Goal: Information Seeking & Learning: Stay updated

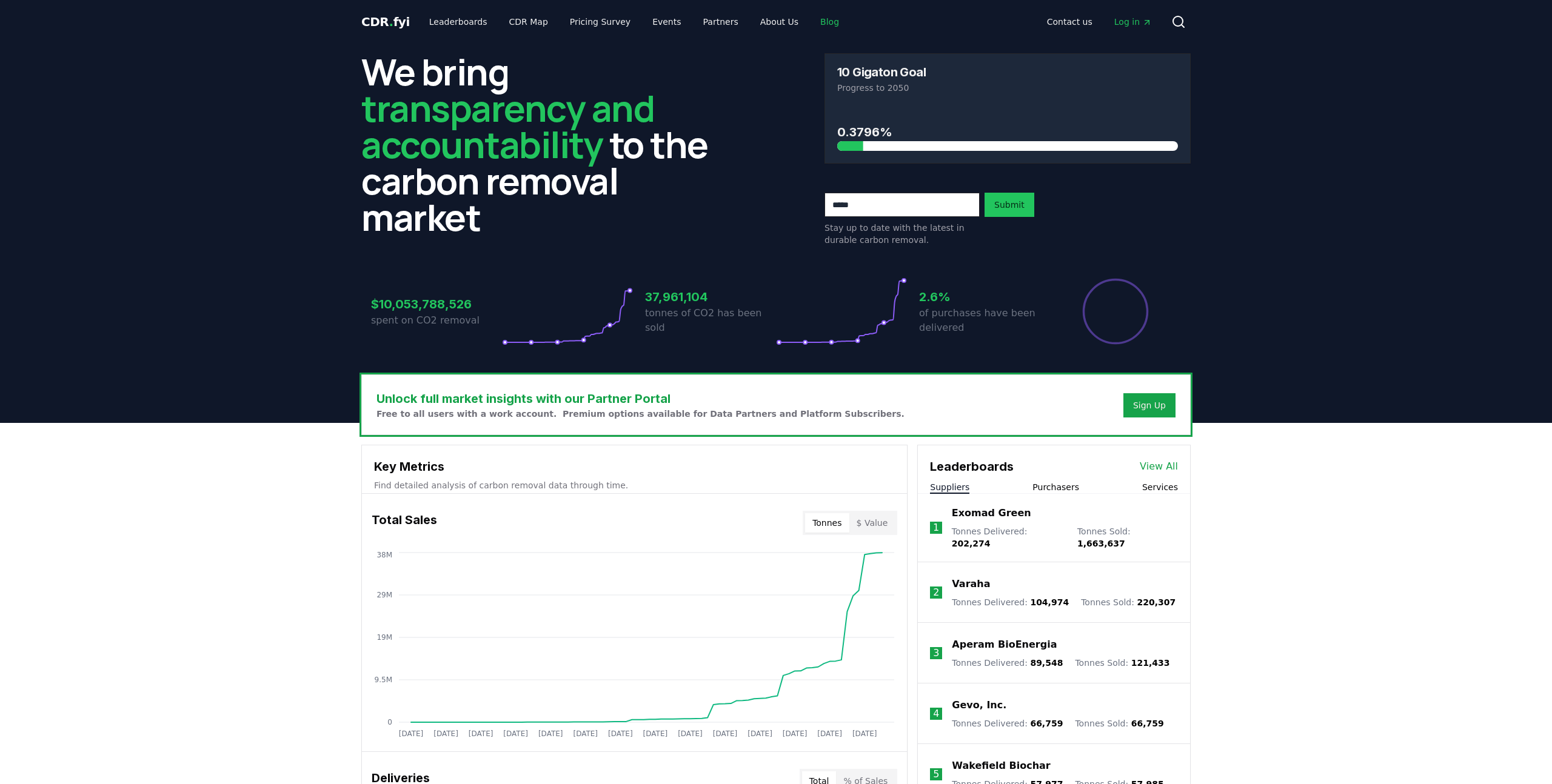
click at [813, 21] on link "Blog" at bounding box center [829, 21] width 38 height 22
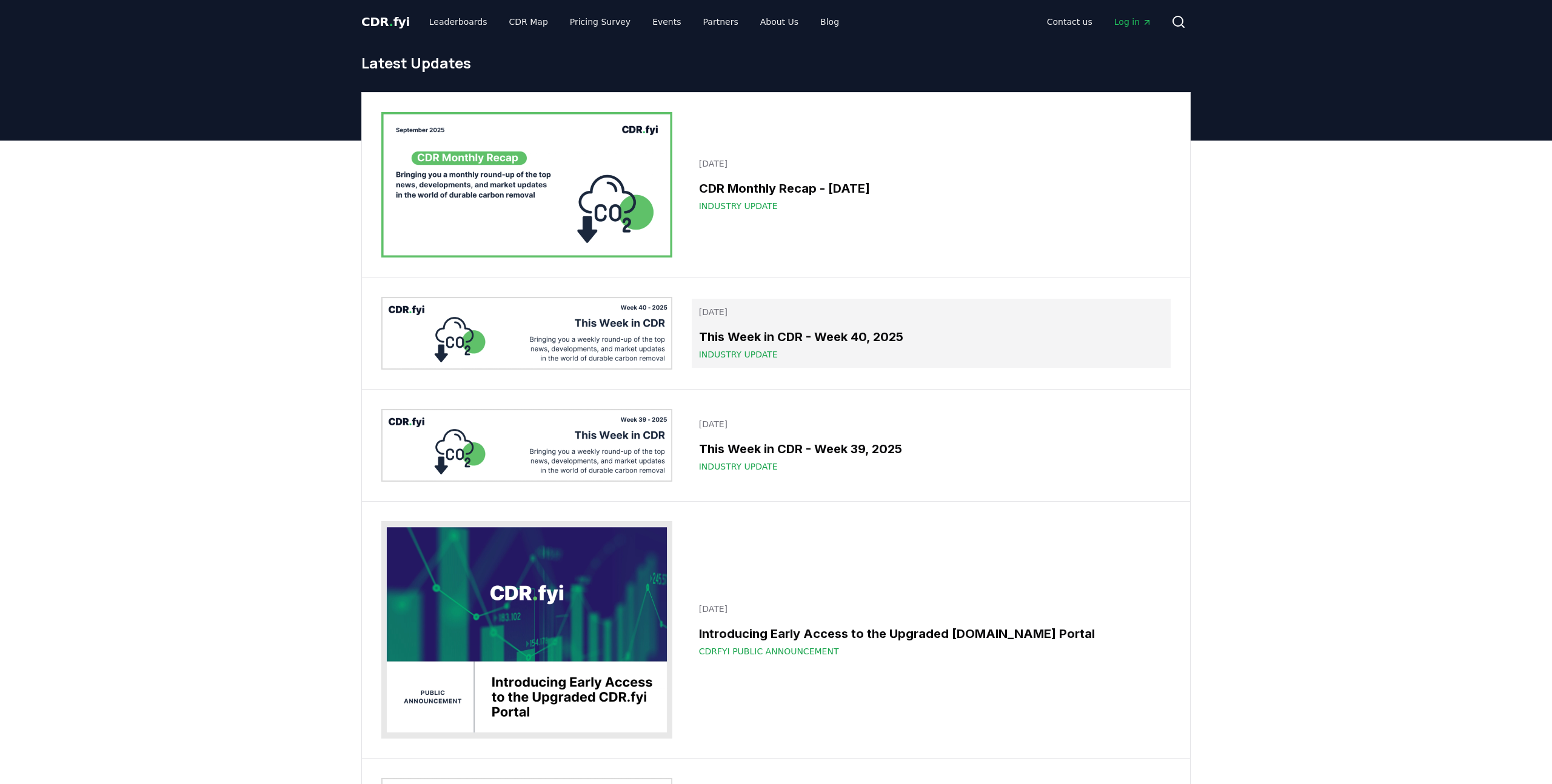
click at [807, 329] on h3 "This Week in CDR - Week 40, 2025" at bounding box center [931, 337] width 464 height 18
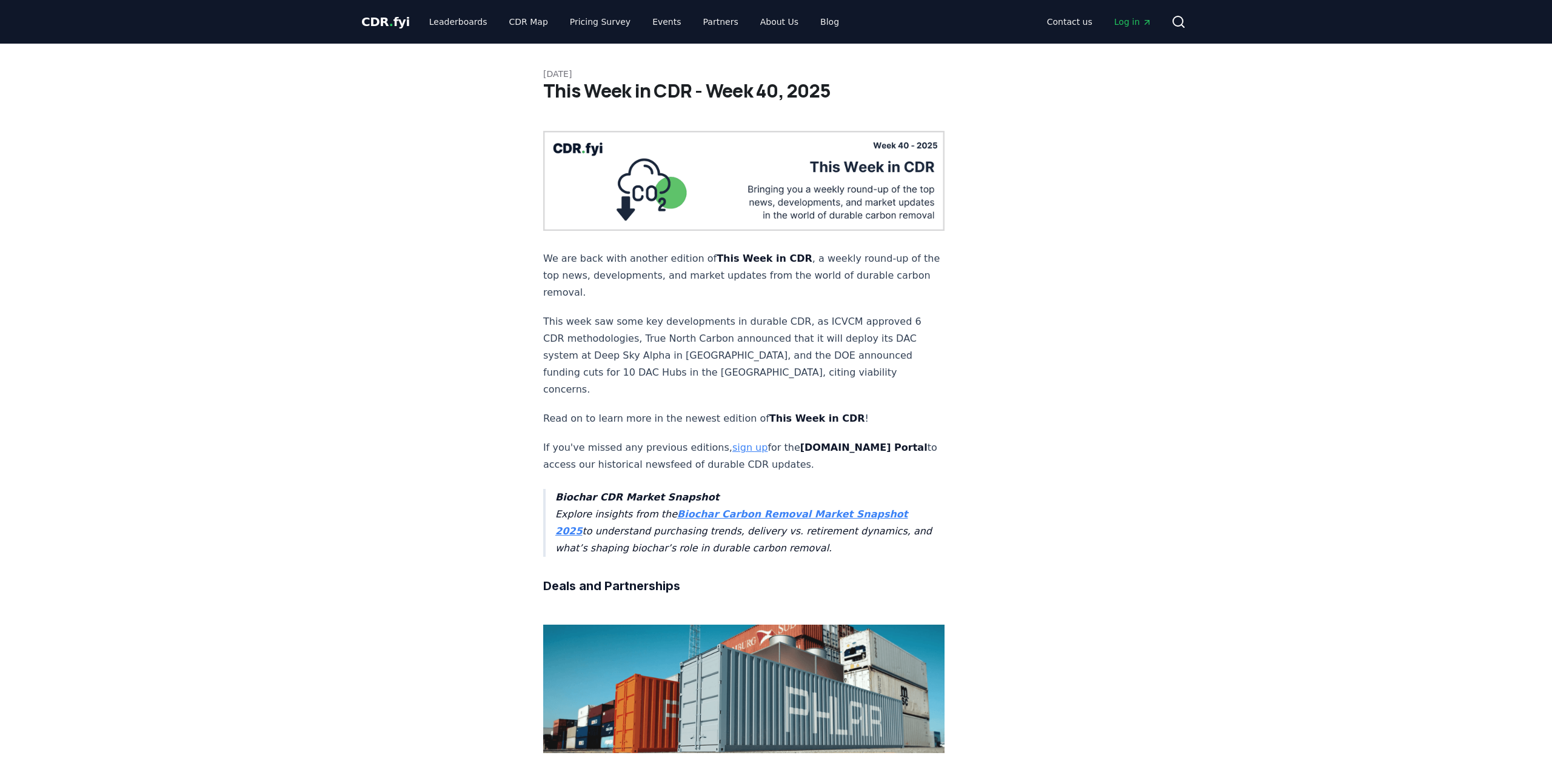
click at [386, 9] on div "CDR . fyi Leaderboards CDR Map Pricing Survey Events Partners About Us Blog Con…" at bounding box center [776, 21] width 829 height 44
click at [389, 16] on span "." at bounding box center [391, 22] width 4 height 15
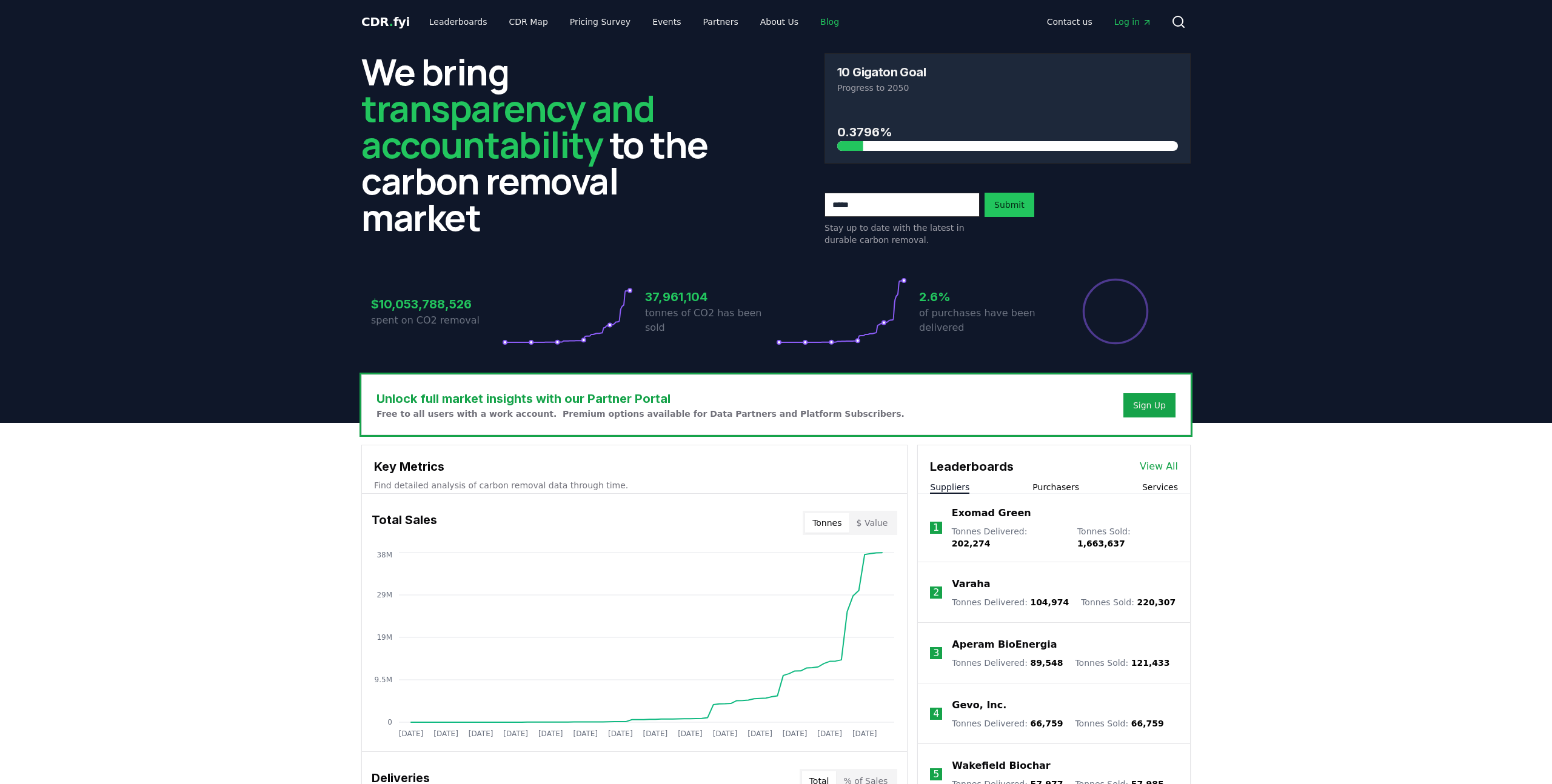
click at [814, 25] on link "Blog" at bounding box center [829, 21] width 38 height 22
